Goal: Find specific page/section: Find specific page/section

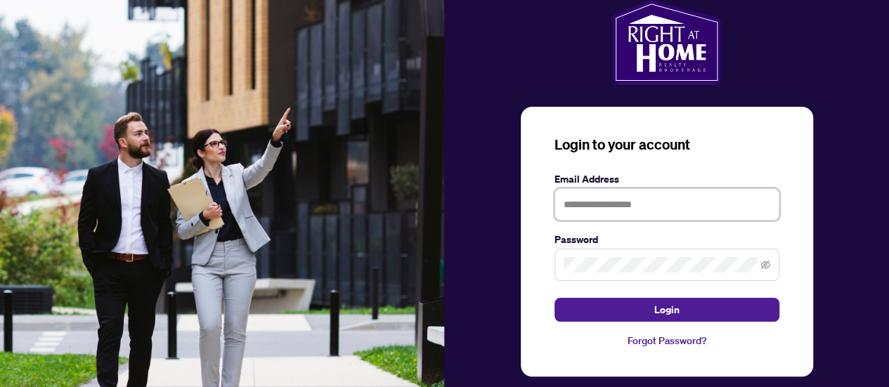
click at [605, 206] on input "text" at bounding box center [666, 204] width 225 height 32
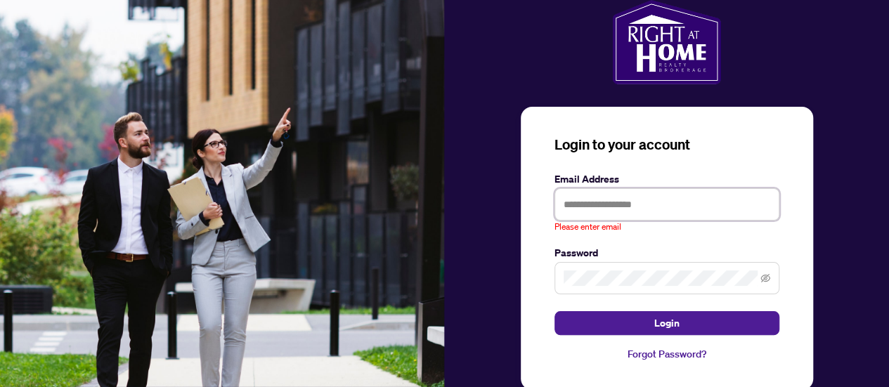
type input "**********"
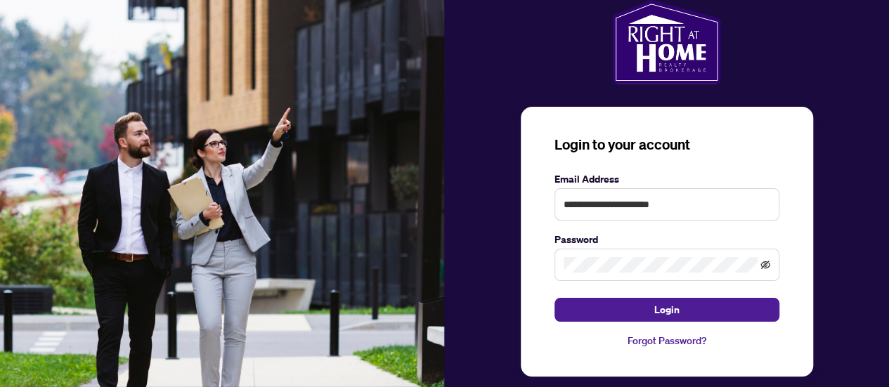
click at [760, 261] on icon "eye-invisible" at bounding box center [765, 265] width 10 height 10
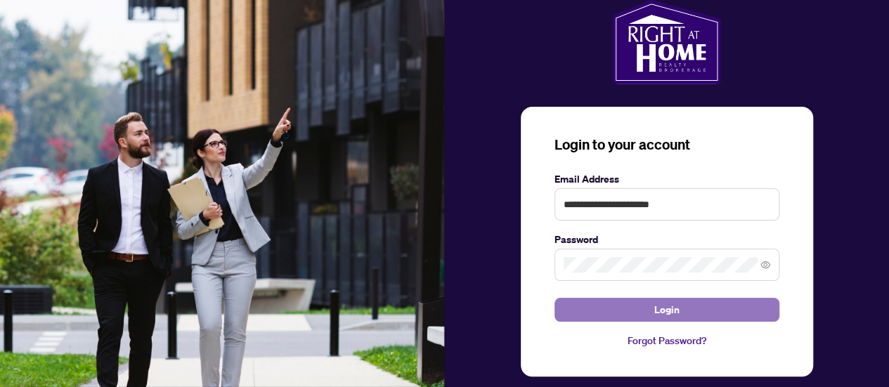
click at [689, 308] on button "Login" at bounding box center [666, 310] width 225 height 24
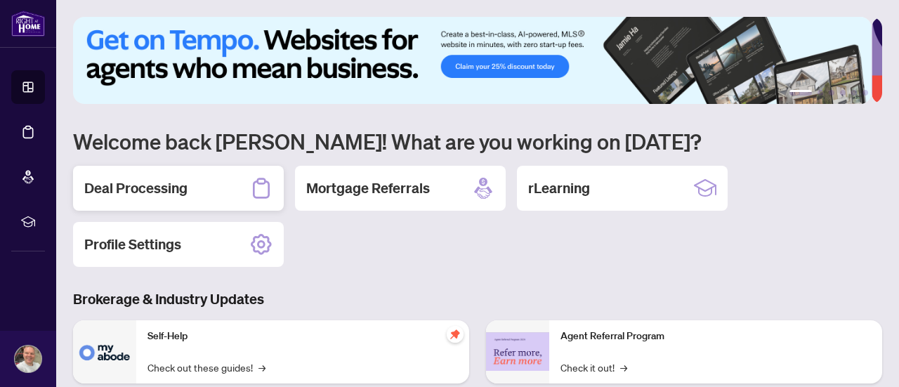
click at [169, 184] on h2 "Deal Processing" at bounding box center [135, 188] width 103 height 20
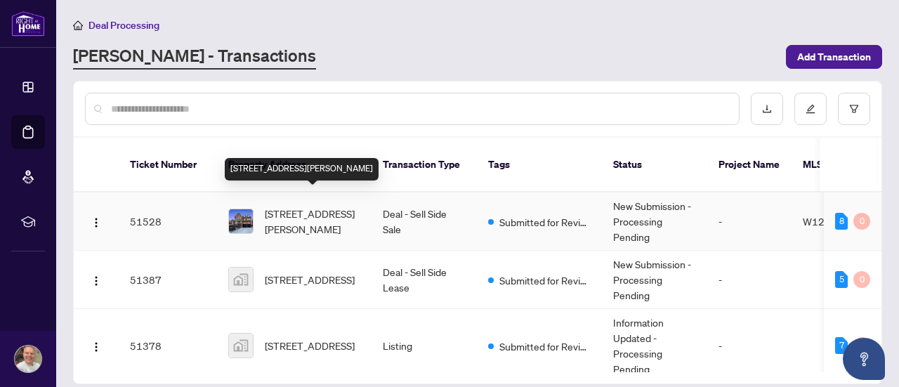
click at [315, 207] on span "[STREET_ADDRESS][PERSON_NAME]" at bounding box center [313, 221] width 96 height 31
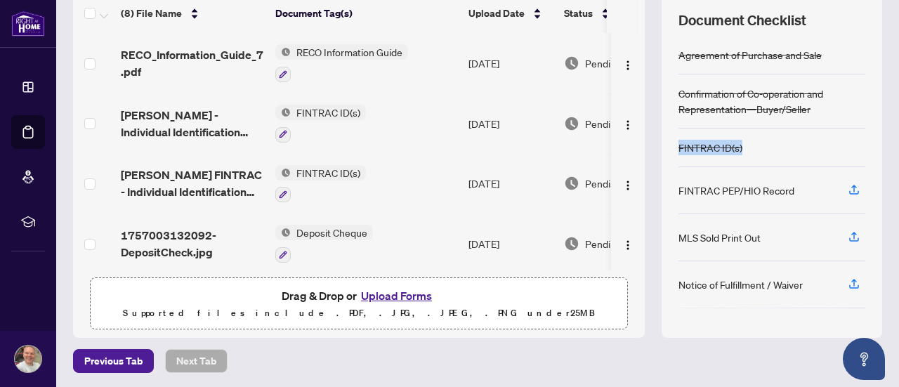
drag, startPoint x: 802, startPoint y: 103, endPoint x: 801, endPoint y: 155, distance: 52.0
click at [801, 155] on div "Agreement of Purchase and Sale Confirmation of Co-operation and Representation—…" at bounding box center [772, 178] width 187 height 285
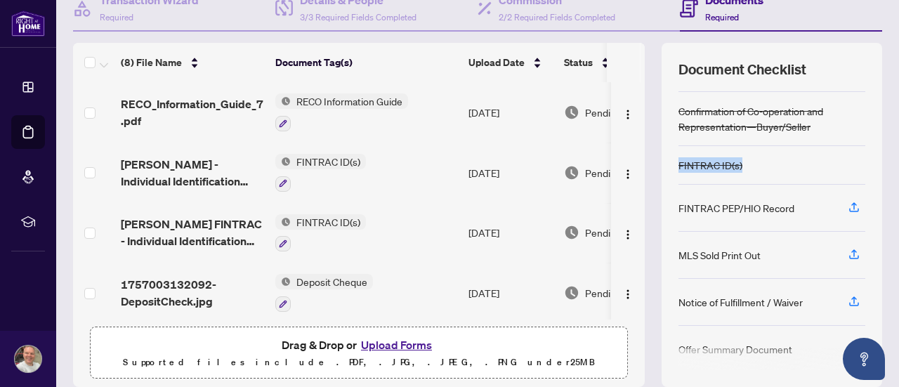
scroll to position [26, 0]
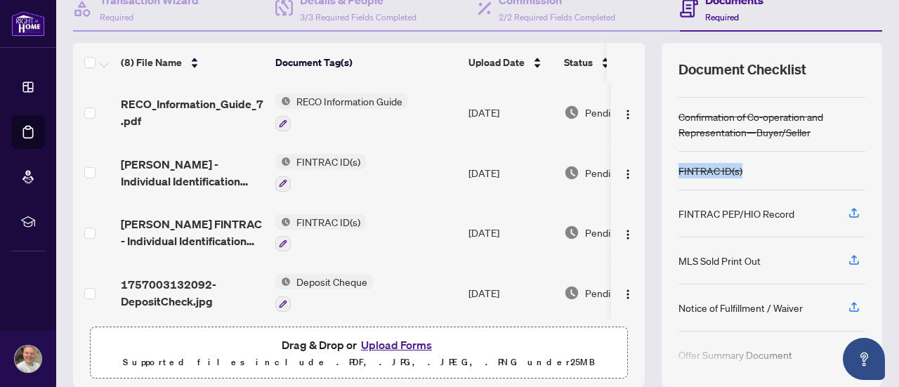
click at [872, 144] on div "Ticket #: 51528 [STREET_ADDRESS][PERSON_NAME] Status: New Submission - Processi…" at bounding box center [477, 141] width 820 height 492
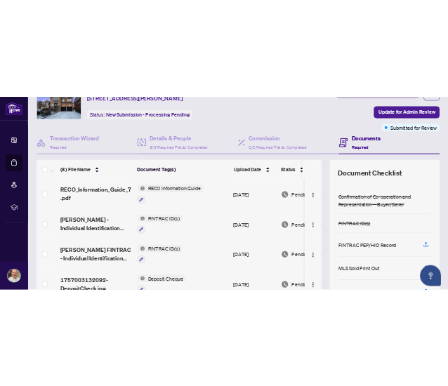
scroll to position [0, 0]
